Goal: Transaction & Acquisition: Download file/media

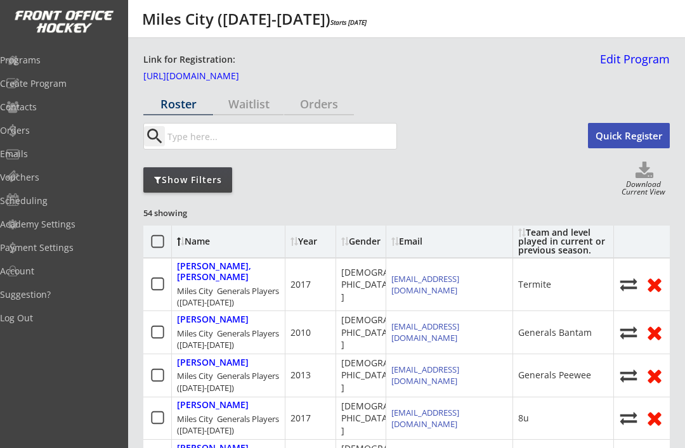
click at [61, 63] on div "Programs" at bounding box center [60, 60] width 121 height 9
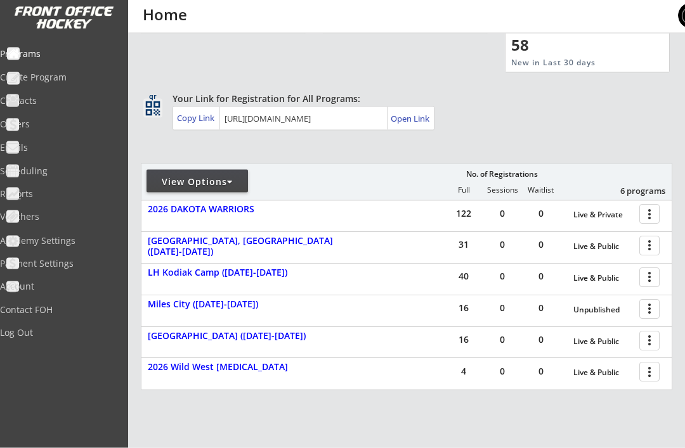
scroll to position [67, 0]
click at [651, 246] on div at bounding box center [652, 245] width 22 height 22
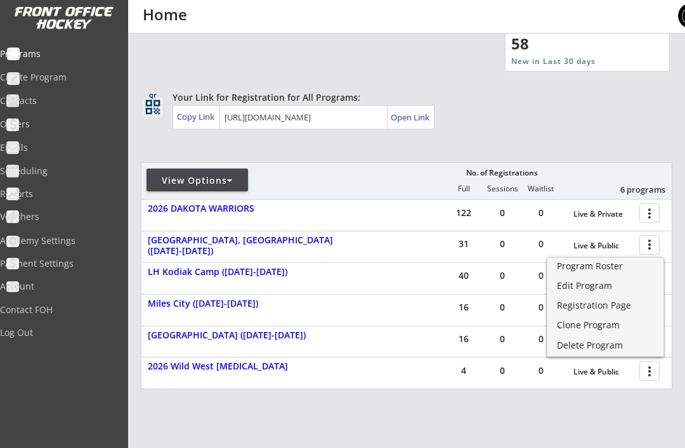
click at [586, 269] on div "Program Roster" at bounding box center [605, 266] width 97 height 9
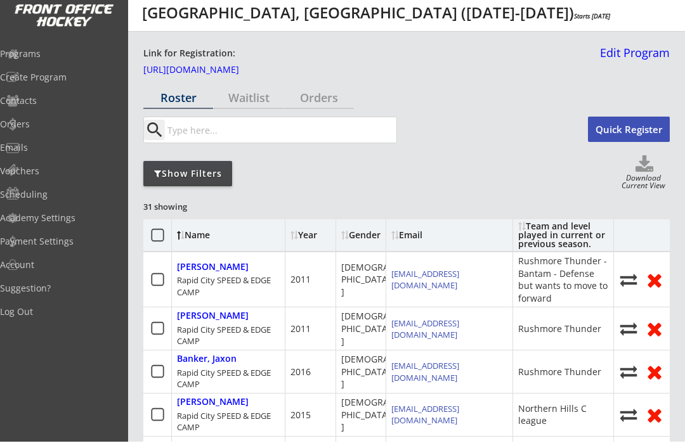
scroll to position [6, 0]
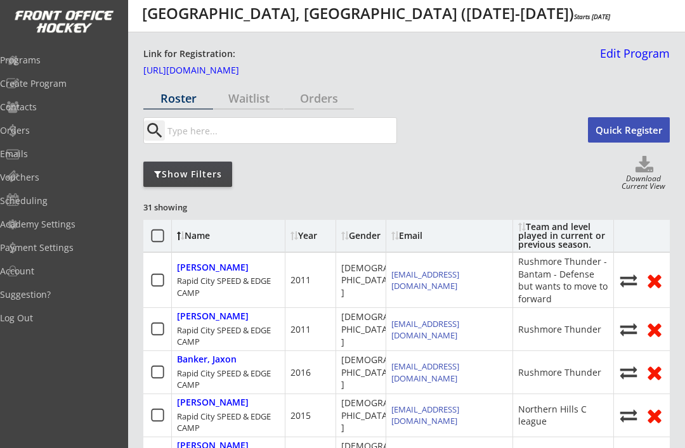
click at [642, 168] on use at bounding box center [645, 164] width 18 height 16
select select ""Player Info""
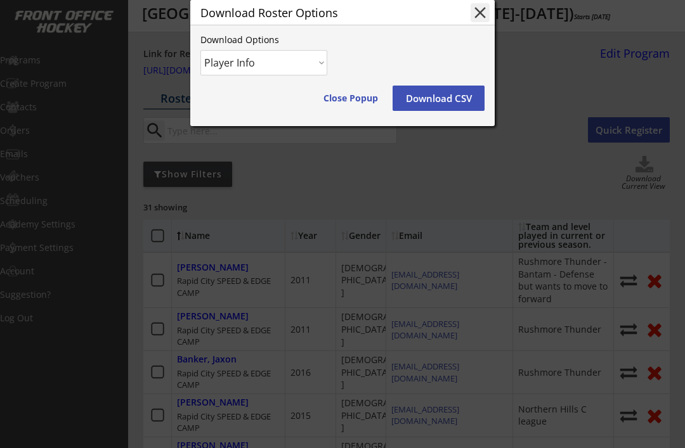
click at [448, 111] on button "Download CSV" at bounding box center [439, 98] width 92 height 25
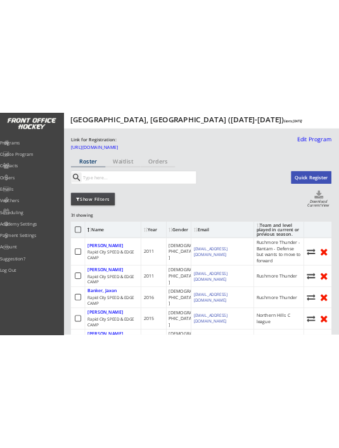
scroll to position [0, 0]
